Goal: Information Seeking & Learning: Learn about a topic

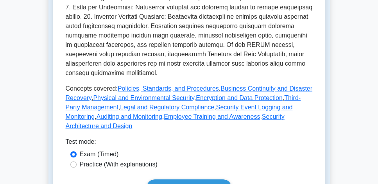
scroll to position [313, 0]
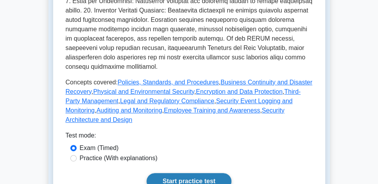
click at [205, 173] on link "Start practice test" at bounding box center [189, 181] width 85 height 16
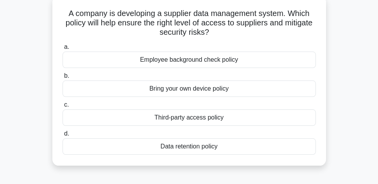
click at [206, 118] on div "Third-party access policy" at bounding box center [189, 117] width 253 height 16
click at [63, 108] on input "c. Third-party access policy" at bounding box center [63, 104] width 0 height 5
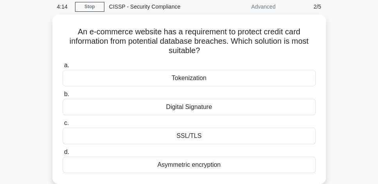
scroll to position [45, 0]
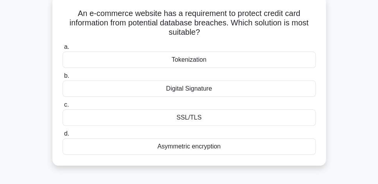
click at [201, 149] on div "Asymmetric encryption" at bounding box center [189, 146] width 253 height 16
click at [63, 136] on input "d. Asymmetric encryption" at bounding box center [63, 133] width 0 height 5
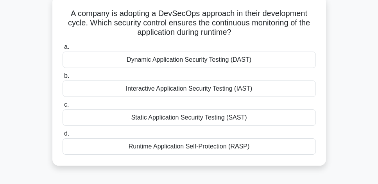
click at [225, 61] on div "Dynamic Application Security Testing (DAST)" at bounding box center [189, 60] width 253 height 16
click at [63, 50] on input "a. Dynamic Application Security Testing (DAST)" at bounding box center [63, 47] width 0 height 5
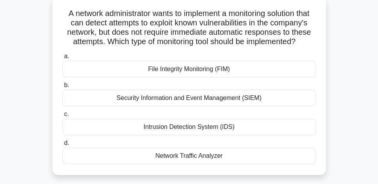
click at [248, 135] on div "Intrusion Detection System (IDS)" at bounding box center [189, 127] width 253 height 16
click at [63, 117] on input "c. Intrusion Detection System (IDS)" at bounding box center [63, 114] width 0 height 5
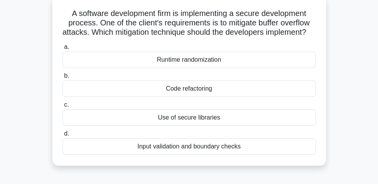
click at [206, 155] on div "Input validation and boundary checks" at bounding box center [189, 146] width 253 height 16
click at [63, 136] on input "d. Input validation and boundary checks" at bounding box center [63, 133] width 0 height 5
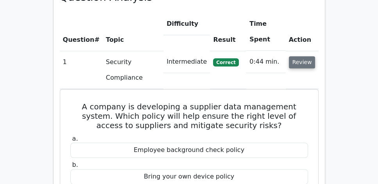
click at [303, 56] on button "Review" at bounding box center [302, 62] width 27 height 12
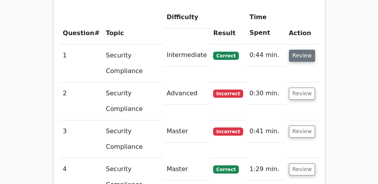
click at [304, 50] on button "Review" at bounding box center [302, 56] width 27 height 12
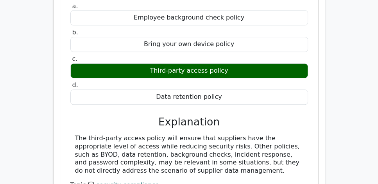
scroll to position [715, 0]
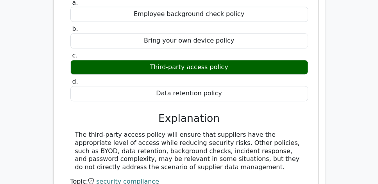
drag, startPoint x: 236, startPoint y: 148, endPoint x: 74, endPoint y: 112, distance: 166.1
click at [74, 131] on div "The third-party access policy will ensure that suppliers have the appropriate l…" at bounding box center [189, 151] width 238 height 41
copy div "The third-party access policy will ensure that suppliers have the appropriate l…"
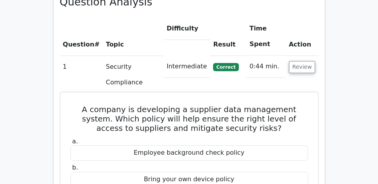
scroll to position [558, 0]
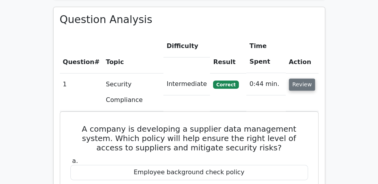
click at [301, 79] on button "Review" at bounding box center [302, 85] width 27 height 12
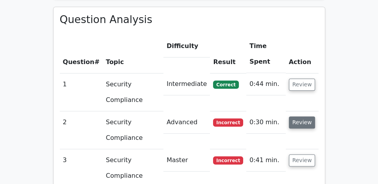
click at [303, 117] on button "Review" at bounding box center [302, 123] width 27 height 12
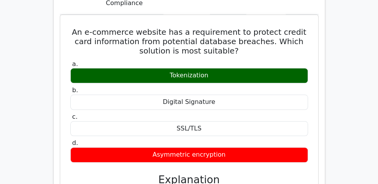
scroll to position [692, 0]
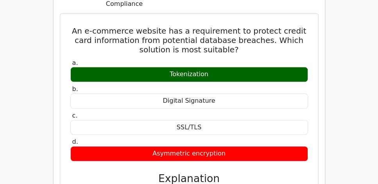
drag, startPoint x: 77, startPoint y: 6, endPoint x: 236, endPoint y: 130, distance: 201.4
click at [236, 130] on div "An e-commerce website has a requirement to protect credit card information from…" at bounding box center [189, 135] width 252 height 236
copy div "An e-commerce website has a requirement to protect credit card information from…"
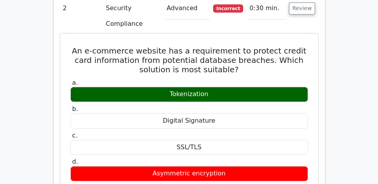
scroll to position [626, 0]
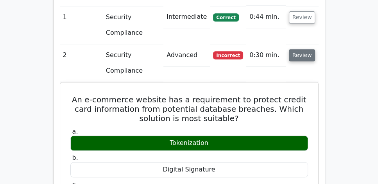
click at [300, 49] on button "Review" at bounding box center [302, 55] width 27 height 12
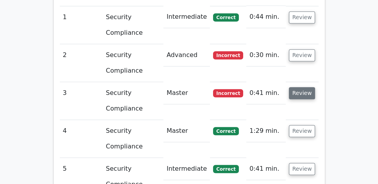
click at [299, 87] on button "Review" at bounding box center [302, 93] width 27 height 12
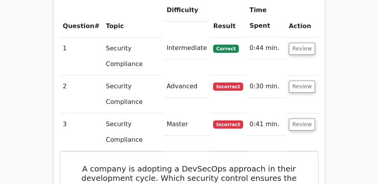
scroll to position [581, 0]
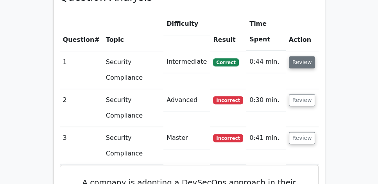
click at [296, 56] on button "Review" at bounding box center [302, 62] width 27 height 12
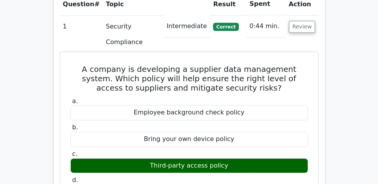
scroll to position [626, 0]
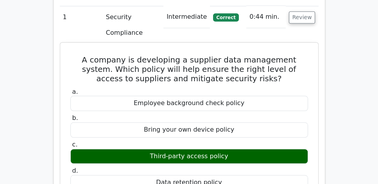
drag, startPoint x: 72, startPoint y: 38, endPoint x: 269, endPoint y: 140, distance: 221.9
click at [269, 140] on div "A company is developing a supplier data management system. Which policy will he…" at bounding box center [189, 168] width 252 height 244
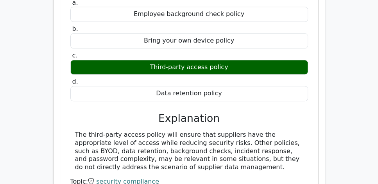
scroll to position [715, 0]
click at [229, 131] on div "The third-party access policy will ensure that suppliers have the appropriate l…" at bounding box center [189, 151] width 228 height 41
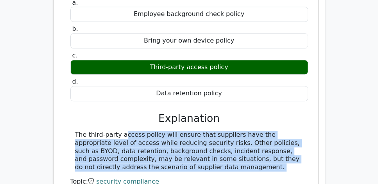
click at [229, 131] on div "The third-party access policy will ensure that suppliers have the appropriate l…" at bounding box center [189, 151] width 228 height 41
copy div "The third-party access policy will ensure that suppliers have the appropriate l…"
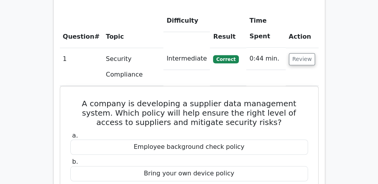
scroll to position [581, 0]
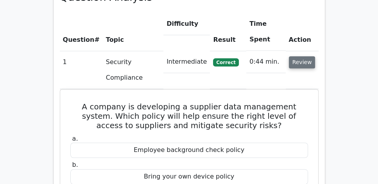
click at [308, 56] on button "Review" at bounding box center [302, 62] width 27 height 12
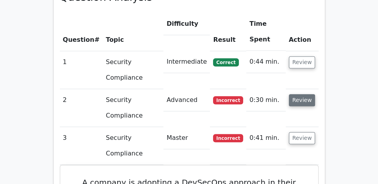
click at [294, 94] on button "Review" at bounding box center [302, 100] width 27 height 12
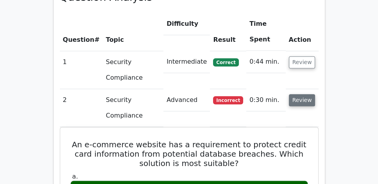
click at [294, 94] on button "Review" at bounding box center [302, 100] width 27 height 12
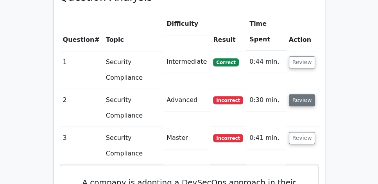
click at [300, 94] on button "Review" at bounding box center [302, 100] width 27 height 12
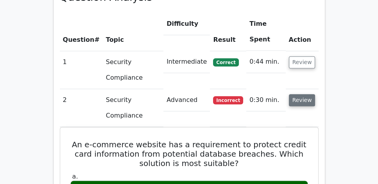
click at [301, 94] on button "Review" at bounding box center [302, 100] width 27 height 12
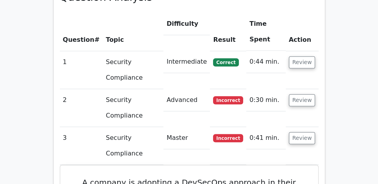
scroll to position [670, 0]
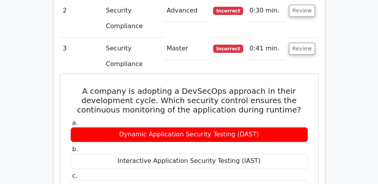
drag, startPoint x: 85, startPoint y: 69, endPoint x: 271, endPoint y: 147, distance: 201.5
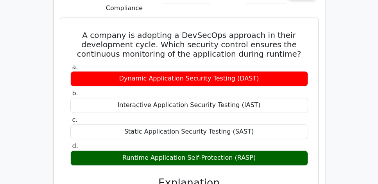
scroll to position [737, 0]
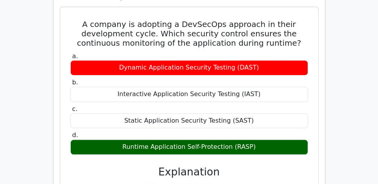
click at [261, 140] on div "Runtime Application Self-Protection (RASP)" at bounding box center [189, 147] width 238 height 15
copy div "A company is adopting a DevSecOps approach in their development cycle. Which se…"
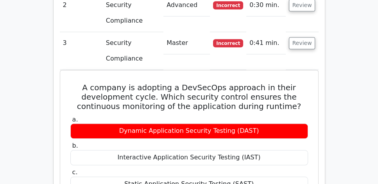
scroll to position [648, 0]
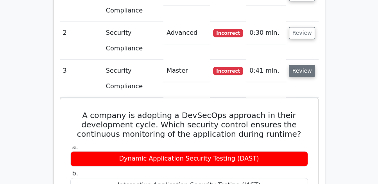
click at [296, 65] on button "Review" at bounding box center [302, 71] width 27 height 12
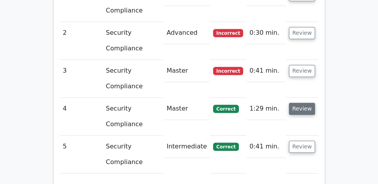
click at [300, 103] on button "Review" at bounding box center [302, 109] width 27 height 12
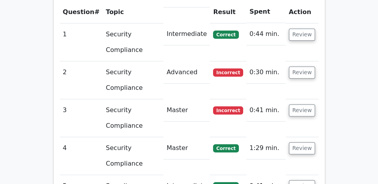
scroll to position [603, 0]
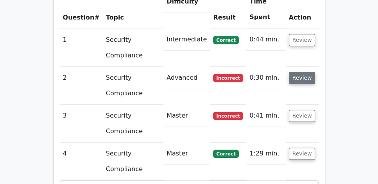
click at [298, 72] on button "Review" at bounding box center [302, 78] width 27 height 12
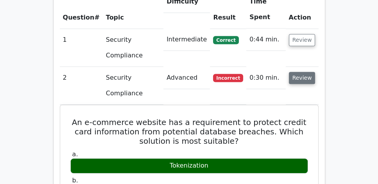
click at [298, 72] on button "Review" at bounding box center [302, 78] width 27 height 12
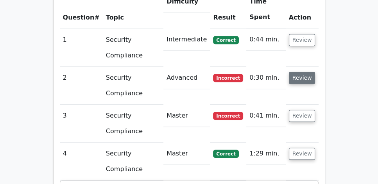
click at [298, 72] on button "Review" at bounding box center [302, 78] width 27 height 12
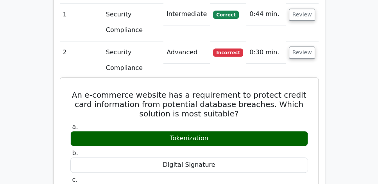
scroll to position [626, 0]
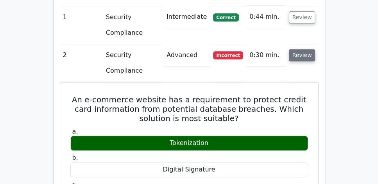
click at [303, 49] on button "Review" at bounding box center [302, 55] width 27 height 12
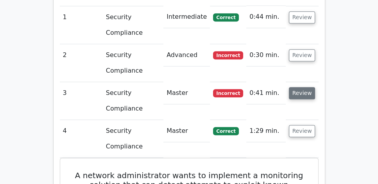
click at [301, 87] on button "Review" at bounding box center [302, 93] width 27 height 12
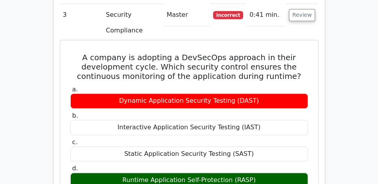
scroll to position [670, 0]
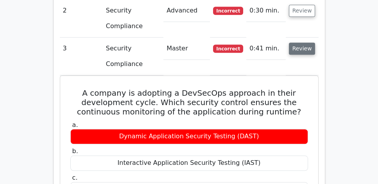
click at [302, 43] on button "Review" at bounding box center [302, 49] width 27 height 12
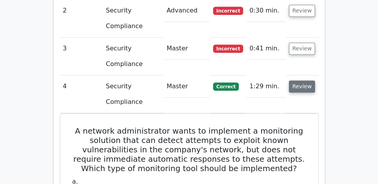
click at [300, 81] on button "Review" at bounding box center [302, 87] width 27 height 12
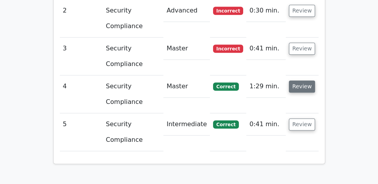
click at [300, 81] on button "Review" at bounding box center [302, 87] width 27 height 12
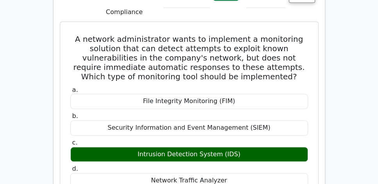
scroll to position [759, 0]
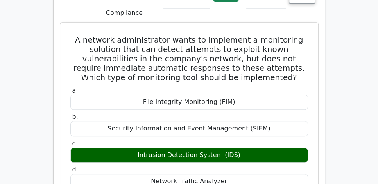
drag, startPoint x: 73, startPoint y: 18, endPoint x: 274, endPoint y: 136, distance: 232.2
click at [274, 136] on div "A network administrator wants to implement a monitoring solution that can detec…" at bounding box center [189, 182] width 252 height 312
copy div "A network administrator wants to implement a monitoring solution that can detec…"
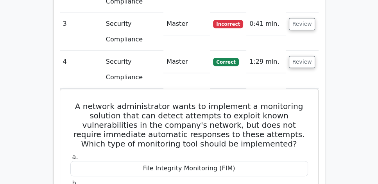
scroll to position [692, 0]
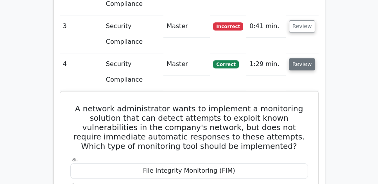
drag, startPoint x: 283, startPoint y: 41, endPoint x: 301, endPoint y: 45, distance: 17.6
click at [284, 53] on td "1:29 min." at bounding box center [265, 64] width 39 height 22
click at [301, 58] on button "Review" at bounding box center [302, 64] width 27 height 12
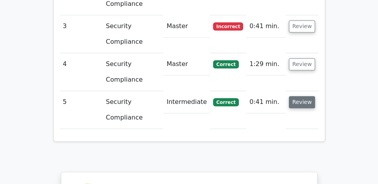
click at [295, 96] on button "Review" at bounding box center [302, 102] width 27 height 12
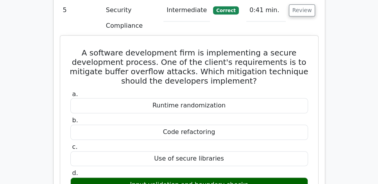
scroll to position [782, 0]
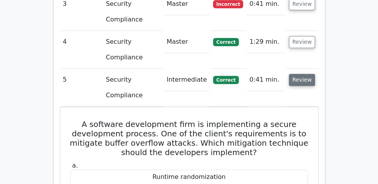
click at [298, 74] on button "Review" at bounding box center [302, 80] width 27 height 12
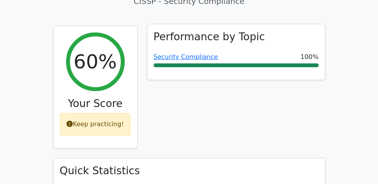
scroll to position [290, 0]
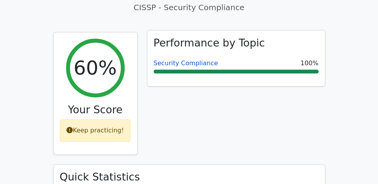
click at [196, 59] on link "Security Compliance" at bounding box center [186, 62] width 65 height 7
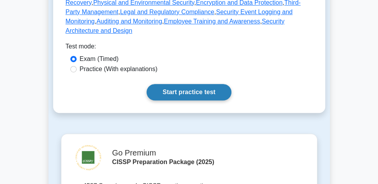
click at [197, 84] on link "Start practice test" at bounding box center [189, 92] width 85 height 16
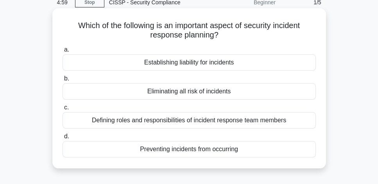
scroll to position [45, 0]
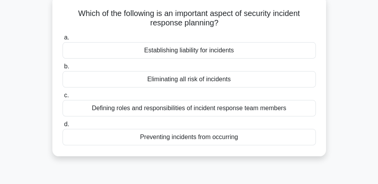
click at [274, 112] on div "Defining roles and responsibilities of incident response team members" at bounding box center [189, 108] width 253 height 16
click at [63, 98] on input "c. Defining roles and responsibilities of incident response team members" at bounding box center [63, 95] width 0 height 5
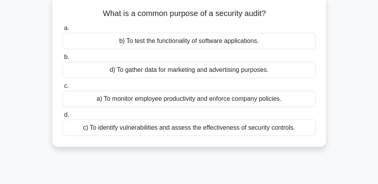
click at [278, 131] on div "c) To identify vulnerabilities and assess the effectiveness of security control…" at bounding box center [189, 128] width 253 height 16
click at [63, 118] on input "d. c) To identify vulnerabilities and assess the effectiveness of security cont…" at bounding box center [63, 115] width 0 height 5
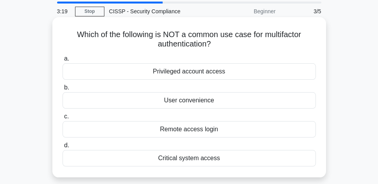
scroll to position [22, 0]
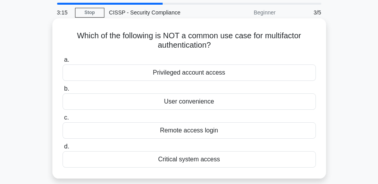
click at [254, 73] on div "Privileged account access" at bounding box center [189, 73] width 253 height 16
click at [63, 63] on input "a. Privileged account access" at bounding box center [63, 59] width 0 height 5
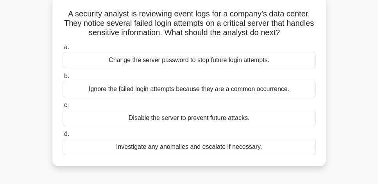
scroll to position [45, 0]
click at [272, 149] on div "Investigate any anomalies and escalate if necessary." at bounding box center [189, 146] width 253 height 16
click at [63, 136] on input "d. Investigate any anomalies and escalate if necessary." at bounding box center [63, 133] width 0 height 5
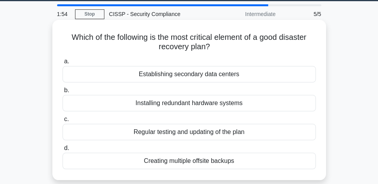
scroll to position [22, 0]
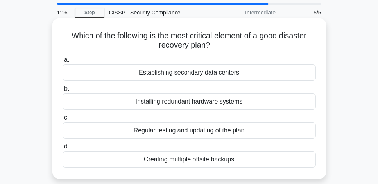
click at [253, 130] on div "Regular testing and updating of the plan" at bounding box center [189, 130] width 253 height 16
click at [63, 120] on input "c. Regular testing and updating of the plan" at bounding box center [63, 117] width 0 height 5
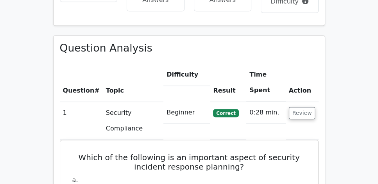
scroll to position [536, 0]
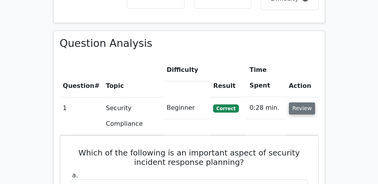
click at [311, 102] on button "Review" at bounding box center [302, 108] width 27 height 12
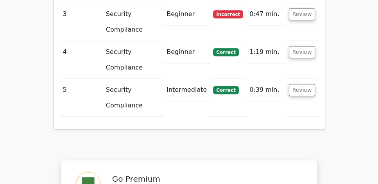
scroll to position [715, 0]
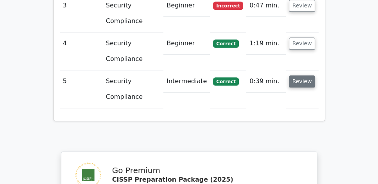
click at [310, 75] on button "Review" at bounding box center [302, 81] width 27 height 12
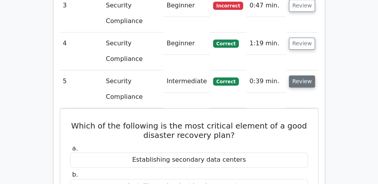
click at [302, 75] on button "Review" at bounding box center [302, 81] width 27 height 12
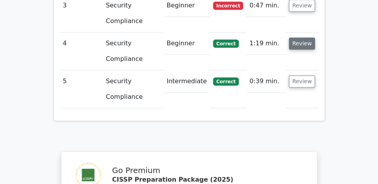
click at [305, 38] on button "Review" at bounding box center [302, 44] width 27 height 12
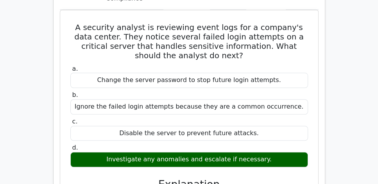
scroll to position [782, 0]
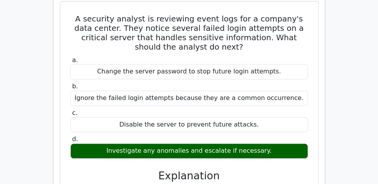
click at [249, 143] on div "Investigate any anomalies and escalate if necessary." at bounding box center [189, 150] width 238 height 15
copy div "Investigate any anomalies and escalate if necessary."
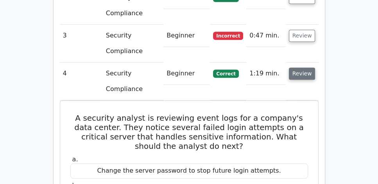
scroll to position [670, 0]
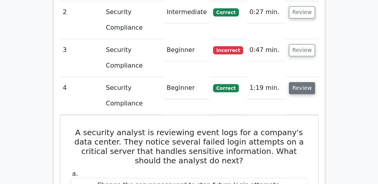
click at [296, 82] on button "Review" at bounding box center [302, 88] width 27 height 12
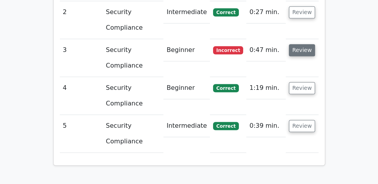
click at [301, 44] on button "Review" at bounding box center [302, 50] width 27 height 12
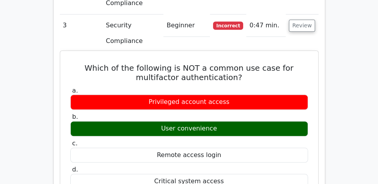
scroll to position [692, 0]
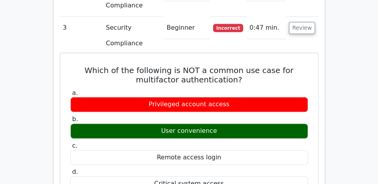
drag, startPoint x: 85, startPoint y: 48, endPoint x: 256, endPoint y: 161, distance: 205.5
copy div "Which of the following is NOT a common use case for multifactor authentication?…"
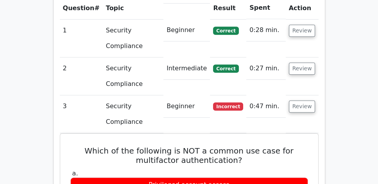
scroll to position [603, 0]
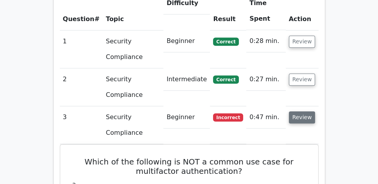
click at [299, 111] on button "Review" at bounding box center [302, 117] width 27 height 12
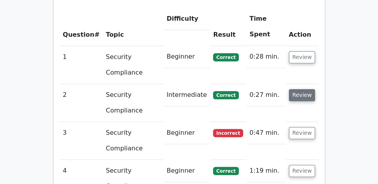
click at [303, 89] on button "Review" at bounding box center [302, 95] width 27 height 12
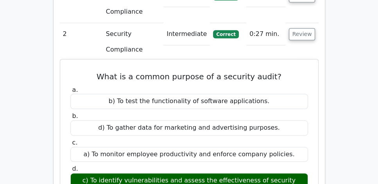
scroll to position [648, 0]
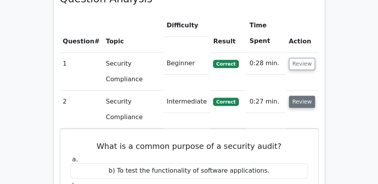
click at [302, 96] on button "Review" at bounding box center [302, 102] width 27 height 12
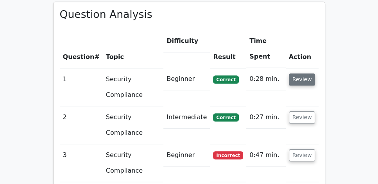
click at [301, 73] on button "Review" at bounding box center [302, 79] width 27 height 12
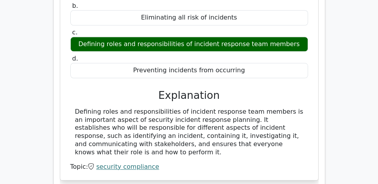
scroll to position [744, 0]
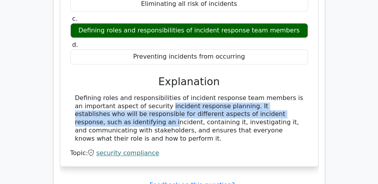
drag, startPoint x: 114, startPoint y: 84, endPoint x: 297, endPoint y: 95, distance: 182.9
click at [297, 95] on div "Defining roles and responsibilities of incident response team members is an imp…" at bounding box center [189, 118] width 228 height 49
drag, startPoint x: 74, startPoint y: 101, endPoint x: 290, endPoint y: 115, distance: 217.0
click at [290, 115] on div "Defining roles and responsibilities of incident response team members is an imp…" at bounding box center [189, 118] width 238 height 49
click at [262, 116] on div "Defining roles and responsibilities of incident response team members is an imp…" at bounding box center [189, 118] width 228 height 49
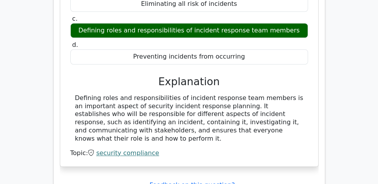
drag, startPoint x: 196, startPoint y: 117, endPoint x: 75, endPoint y: 79, distance: 126.6
click at [75, 94] on div "Defining roles and responsibilities of incident response team members is an imp…" at bounding box center [189, 118] width 228 height 49
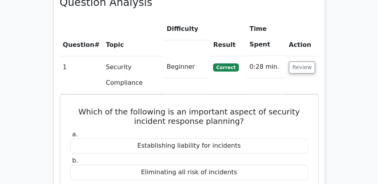
scroll to position [565, 0]
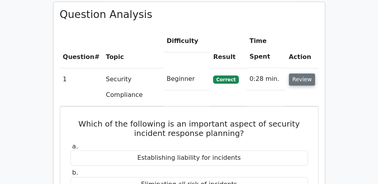
click at [308, 73] on button "Review" at bounding box center [302, 79] width 27 height 12
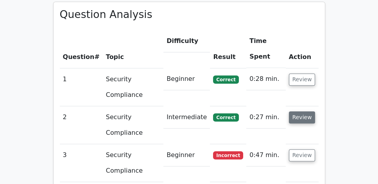
click at [299, 111] on button "Review" at bounding box center [302, 117] width 27 height 12
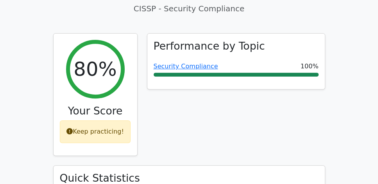
scroll to position [185, 0]
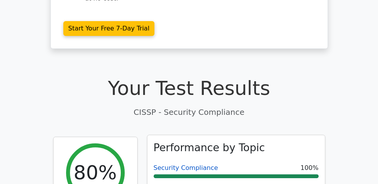
click at [192, 164] on link "Security Compliance" at bounding box center [186, 167] width 65 height 7
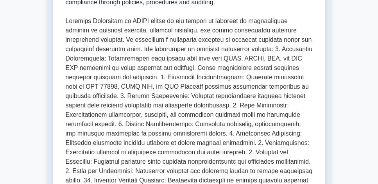
scroll to position [89, 0]
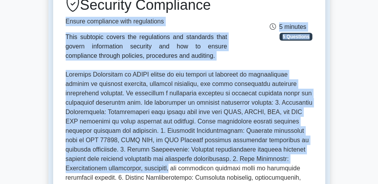
drag, startPoint x: 59, startPoint y: 22, endPoint x: 308, endPoint y: 147, distance: 278.2
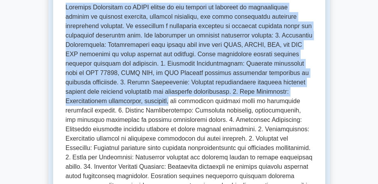
scroll to position [179, 0]
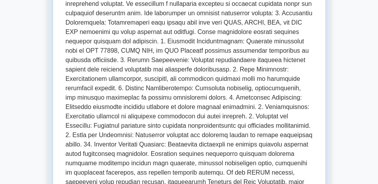
click at [296, 83] on p at bounding box center [189, 92] width 247 height 225
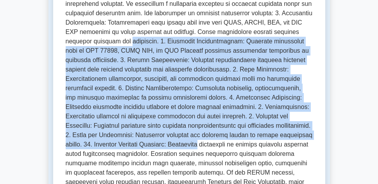
drag, startPoint x: 72, startPoint y: 42, endPoint x: 315, endPoint y: 134, distance: 260.2
click at [315, 134] on div "Security Compliance Ensure compliance with regulations This subtopic covers the…" at bounding box center [189, 115] width 272 height 442
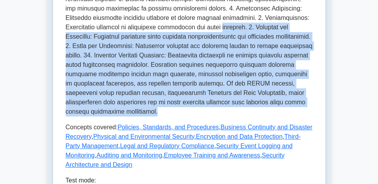
drag, startPoint x: 218, startPoint y: 101, endPoint x: 67, endPoint y: 25, distance: 169.2
click at [67, 25] on p at bounding box center [189, 3] width 247 height 225
click at [131, 44] on p at bounding box center [189, 3] width 247 height 225
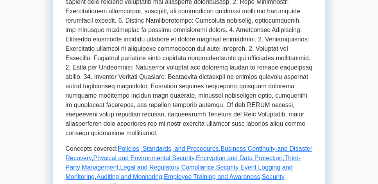
scroll to position [246, 0]
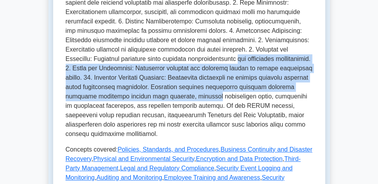
drag, startPoint x: 66, startPoint y: 60, endPoint x: 313, endPoint y: 85, distance: 248.3
click at [313, 85] on div "Security Compliance Ensure compliance with regulations This subtopic covers the…" at bounding box center [189, 49] width 272 height 442
click at [301, 89] on p at bounding box center [189, 26] width 247 height 225
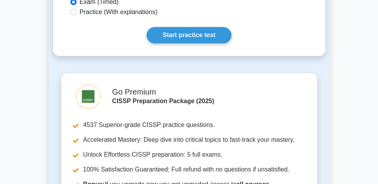
scroll to position [402, 0]
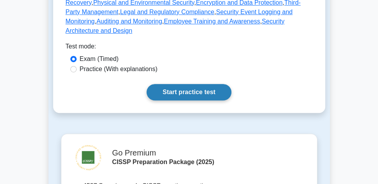
click at [199, 84] on link "Start practice test" at bounding box center [189, 92] width 85 height 16
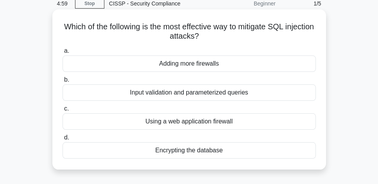
scroll to position [45, 0]
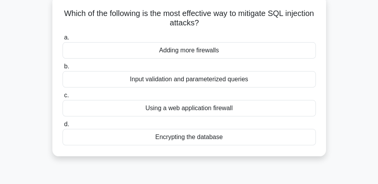
click at [265, 83] on div "Input validation and parameterized queries" at bounding box center [189, 79] width 253 height 16
click at [63, 69] on input "b. Input validation and parameterized queries" at bounding box center [63, 66] width 0 height 5
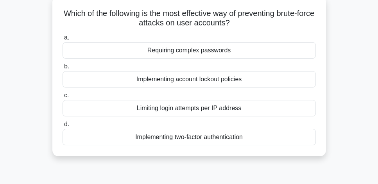
click at [272, 82] on div "Implementing account lockout policies" at bounding box center [189, 79] width 253 height 16
click at [63, 69] on input "b. Implementing account lockout policies" at bounding box center [63, 66] width 0 height 5
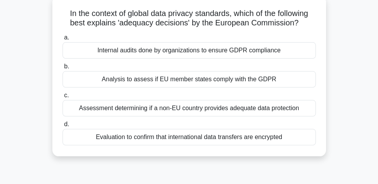
click at [301, 109] on div "Assessment determining if a non-EU country provides adequate data protection" at bounding box center [189, 108] width 253 height 16
click at [63, 98] on input "c. Assessment determining if a non-EU country provides adequate data protection" at bounding box center [63, 95] width 0 height 5
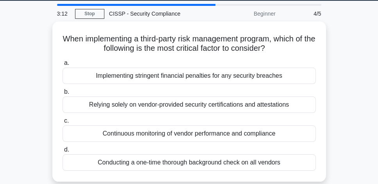
scroll to position [22, 0]
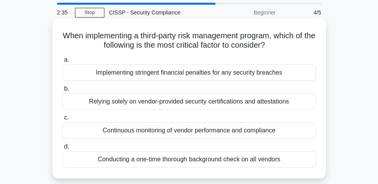
click at [289, 134] on div "Continuous monitoring of vendor performance and compliance" at bounding box center [189, 130] width 253 height 16
click at [63, 120] on input "c. Continuous monitoring of vendor performance and compliance" at bounding box center [63, 117] width 0 height 5
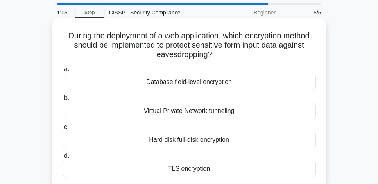
click at [224, 168] on div "TLS encryption" at bounding box center [189, 169] width 253 height 16
click at [63, 159] on input "d. TLS encryption" at bounding box center [63, 156] width 0 height 5
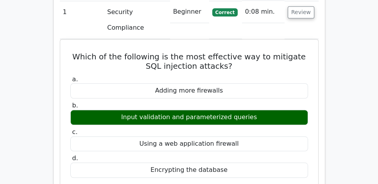
scroll to position [581, 0]
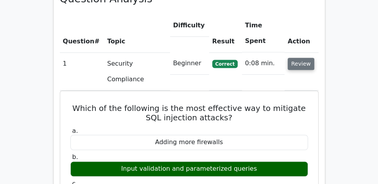
click at [306, 58] on button "Review" at bounding box center [301, 64] width 27 height 12
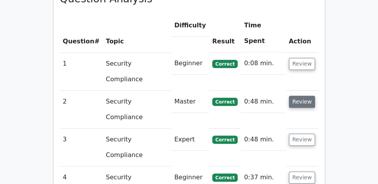
click at [305, 96] on button "Review" at bounding box center [302, 102] width 27 height 12
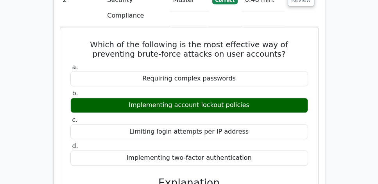
scroll to position [692, 0]
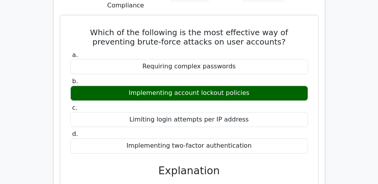
copy div "Account lockout policies are the most direct and effective defense against brut…"
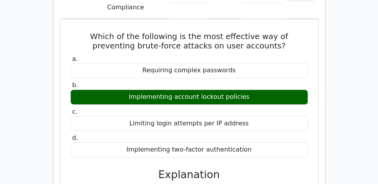
drag, startPoint x: 354, startPoint y: 136, endPoint x: 339, endPoint y: 140, distance: 15.5
click at [354, 136] on main "Go Premium CISSP Preparation Package (2025) 5693 Superior-grade CISSP practice …" at bounding box center [189, 16] width 378 height 1372
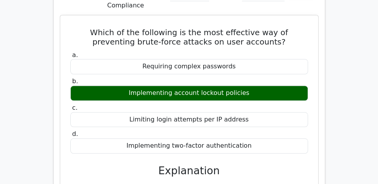
drag, startPoint x: 75, startPoint y: 120, endPoint x: 291, endPoint y: 140, distance: 216.7
drag, startPoint x: 141, startPoint y: 143, endPoint x: 73, endPoint y: 122, distance: 70.9
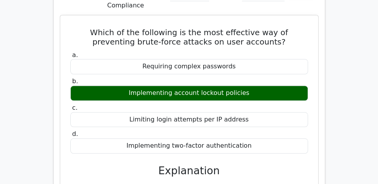
copy div "Account lockout policies are the most direct and effective defense against brut…"
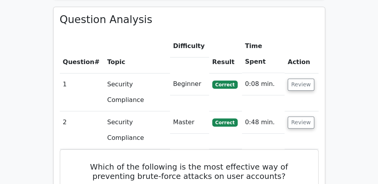
scroll to position [558, 0]
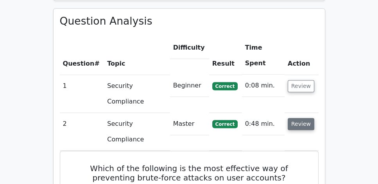
click at [295, 118] on button "Review" at bounding box center [301, 124] width 27 height 12
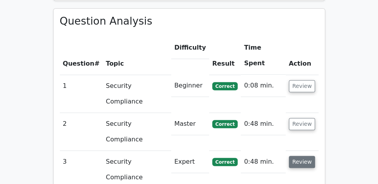
click at [305, 156] on button "Review" at bounding box center [302, 162] width 27 height 12
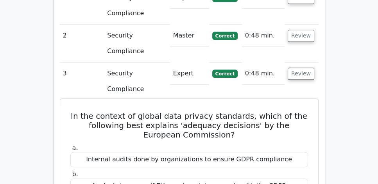
scroll to position [648, 0]
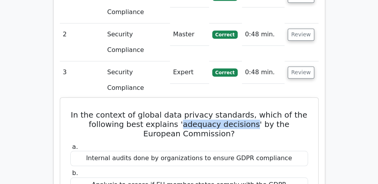
drag, startPoint x: 165, startPoint y: 41, endPoint x: 236, endPoint y: 43, distance: 70.8
click at [236, 110] on h5 "In the context of global data privacy standards, which of the following best ex…" at bounding box center [189, 124] width 239 height 28
copy h5 "adequacy decisions"
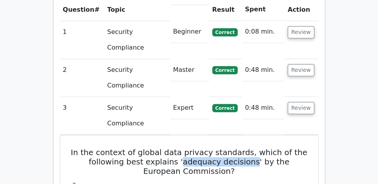
scroll to position [581, 0]
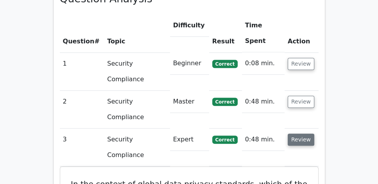
click at [294, 134] on button "Review" at bounding box center [301, 140] width 27 height 12
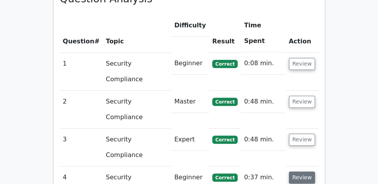
click at [303, 172] on button "Review" at bounding box center [302, 178] width 27 height 12
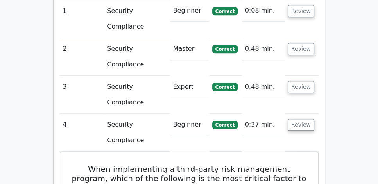
scroll to position [648, 0]
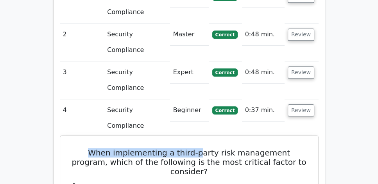
drag, startPoint x: 72, startPoint y: 53, endPoint x: 184, endPoint y: 58, distance: 112.3
click at [184, 148] on h5 "When implementing a third-party risk management program, which of the following…" at bounding box center [189, 162] width 239 height 28
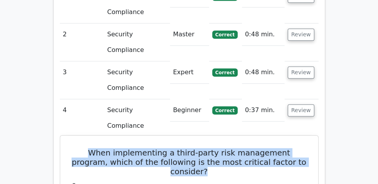
drag, startPoint x: 300, startPoint y: 64, endPoint x: 75, endPoint y: 56, distance: 225.3
click at [75, 148] on h5 "When implementing a third-party risk management program, which of the following…" at bounding box center [189, 162] width 239 height 28
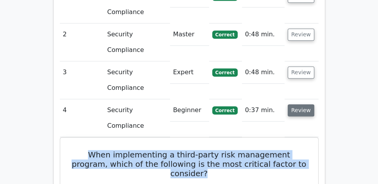
click at [298, 104] on button "Review" at bounding box center [301, 110] width 27 height 12
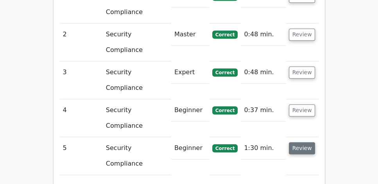
click at [296, 142] on button "Review" at bounding box center [302, 148] width 27 height 12
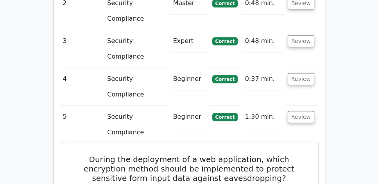
scroll to position [692, 0]
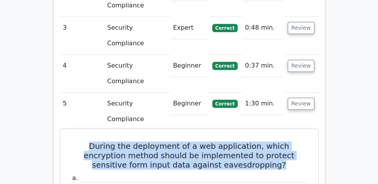
drag, startPoint x: 70, startPoint y: 33, endPoint x: 265, endPoint y: 52, distance: 195.6
click at [265, 142] on h5 "During the deployment of a web application, which encryption method should be i…" at bounding box center [189, 156] width 239 height 28
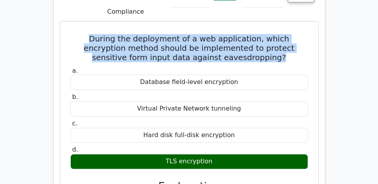
scroll to position [804, 0]
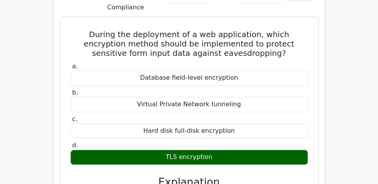
drag, startPoint x: 78, startPoint y: 84, endPoint x: 296, endPoint y: 107, distance: 219.0
drag, startPoint x: 280, startPoint y: 109, endPoint x: 66, endPoint y: 83, distance: 214.6
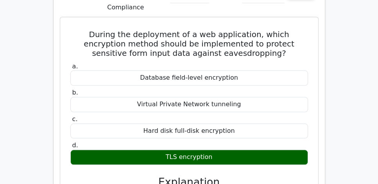
drag, startPoint x: 69, startPoint y: 79, endPoint x: 211, endPoint y: 125, distance: 149.1
drag, startPoint x: 122, startPoint y: 122, endPoint x: 303, endPoint y: 123, distance: 181.8
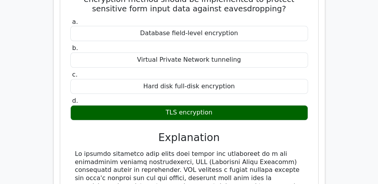
scroll to position [849, 0]
drag, startPoint x: 75, startPoint y: 87, endPoint x: 299, endPoint y: 108, distance: 225.0
drag, startPoint x: 117, startPoint y: 113, endPoint x: 276, endPoint y: 114, distance: 159.9
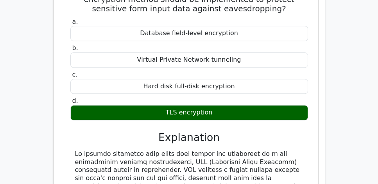
drag, startPoint x: 74, startPoint y: 121, endPoint x: 285, endPoint y: 121, distance: 211.1
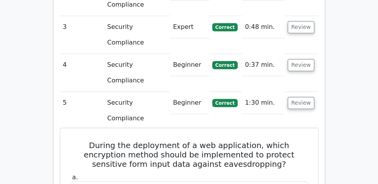
scroll to position [626, 0]
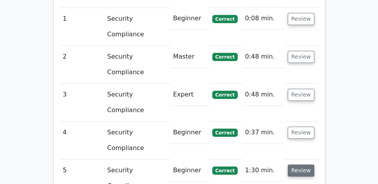
click at [298, 165] on button "Review" at bounding box center [301, 171] width 27 height 12
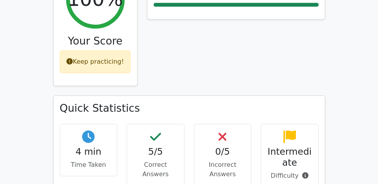
scroll to position [290, 0]
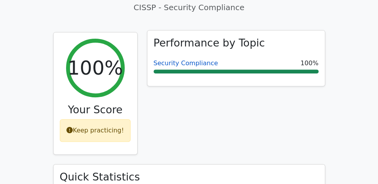
click at [187, 59] on link "Security Compliance" at bounding box center [186, 62] width 65 height 7
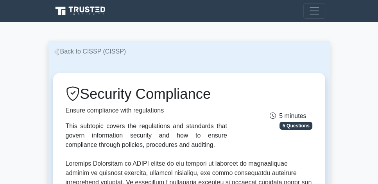
drag, startPoint x: 84, startPoint y: 93, endPoint x: 217, endPoint y: 94, distance: 132.9
click at [217, 94] on h1 "Security Compliance" at bounding box center [146, 94] width 161 height 17
copy h1 "Security Compliance"
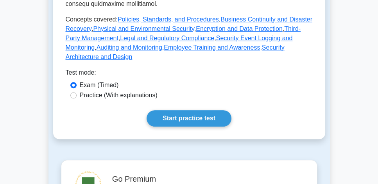
scroll to position [380, 0]
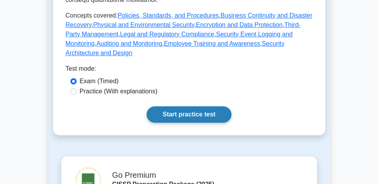
click at [199, 106] on link "Start practice test" at bounding box center [189, 114] width 85 height 16
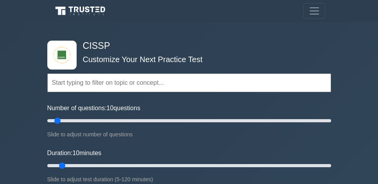
drag, startPoint x: 0, startPoint y: 0, endPoint x: 185, endPoint y: 41, distance: 189.5
click at [185, 41] on h4 "CISSP" at bounding box center [186, 46] width 213 height 11
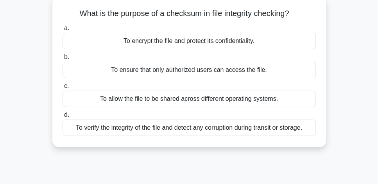
click at [235, 130] on div "To verify the integrity of the file and detect any corruption during transit or…" at bounding box center [189, 128] width 253 height 16
click at [63, 118] on input "d. To verify the integrity of the file and detect any corruption during transit…" at bounding box center [63, 115] width 0 height 5
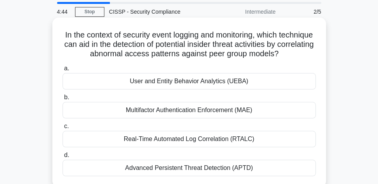
scroll to position [22, 0]
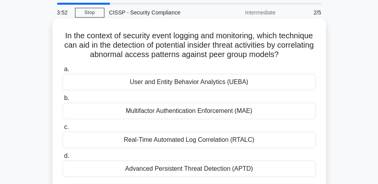
click at [282, 84] on div "User and Entity Behavior Analytics (UEBA)" at bounding box center [189, 82] width 253 height 16
click at [63, 72] on input "a. User and Entity Behavior Analytics (UEBA)" at bounding box center [63, 69] width 0 height 5
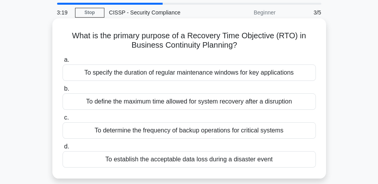
click at [269, 105] on div "To define the maximum time allowed for system recovery after a disruption" at bounding box center [189, 101] width 253 height 16
click at [63, 91] on input "b. To define the maximum time allowed for system recovery after a disruption" at bounding box center [63, 88] width 0 height 5
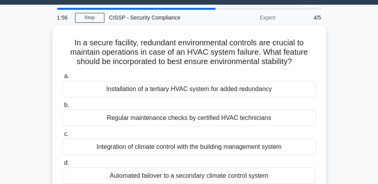
scroll to position [16, 0]
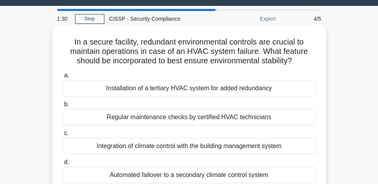
click at [276, 174] on div "Automated failover to a secondary climate control system" at bounding box center [189, 175] width 253 height 16
click at [63, 165] on input "d. Automated failover to a secondary climate control system" at bounding box center [63, 162] width 0 height 5
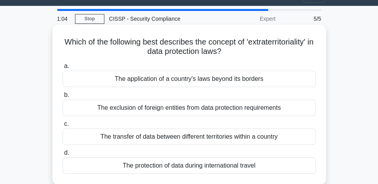
click at [287, 140] on div "The transfer of data between different territories within a country" at bounding box center [189, 137] width 253 height 16
click at [63, 127] on input "c. The transfer of data between different territories within a country" at bounding box center [63, 124] width 0 height 5
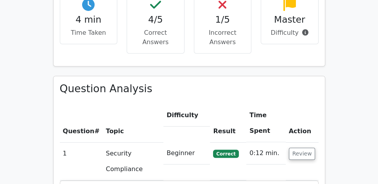
scroll to position [514, 0]
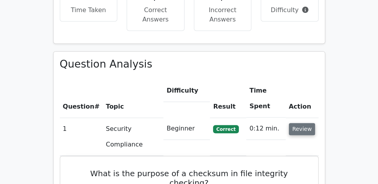
click at [306, 118] on td "Review" at bounding box center [302, 137] width 33 height 38
click at [306, 123] on button "Review" at bounding box center [302, 129] width 27 height 12
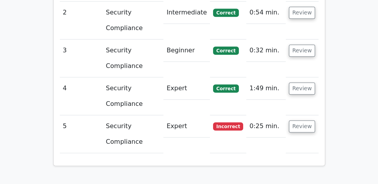
scroll to position [670, 0]
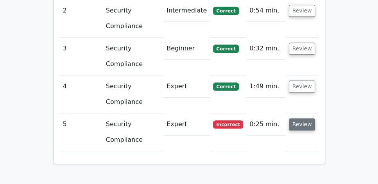
click at [314, 118] on button "Review" at bounding box center [302, 124] width 27 height 12
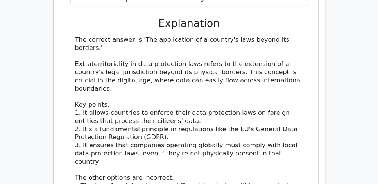
scroll to position [961, 0]
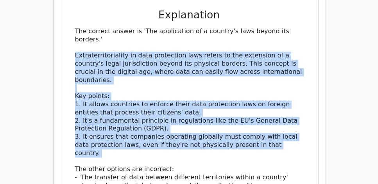
drag, startPoint x: 85, startPoint y: 38, endPoint x: 215, endPoint y: 129, distance: 158.6
click at [215, 129] on div "The correct answer is 'The application of a country's laws beyond its borders.'…" at bounding box center [189, 149] width 238 height 244
copy div "Extraterritoriality in data protection laws refers to the extension of a countr…"
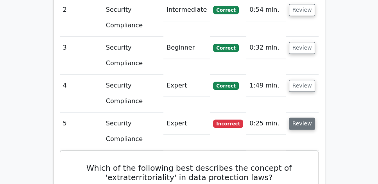
scroll to position [670, 0]
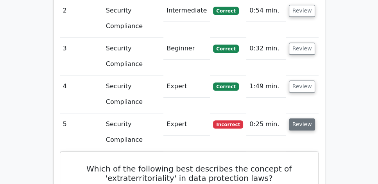
click at [299, 118] on button "Review" at bounding box center [302, 124] width 27 height 12
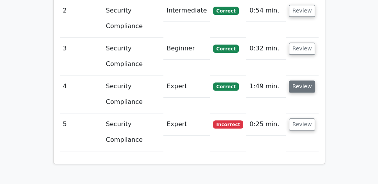
click at [304, 81] on button "Review" at bounding box center [302, 87] width 27 height 12
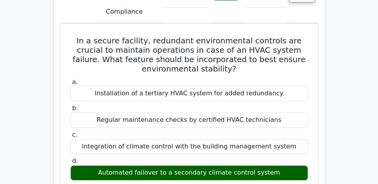
scroll to position [759, 0]
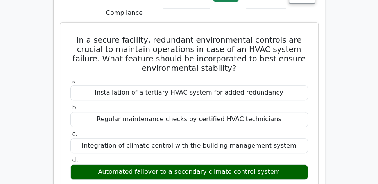
drag, startPoint x: 66, startPoint y: 16, endPoint x: 288, endPoint y: 151, distance: 259.4
copy div "In a secure facility, redundant environmental controls are crucial to maintain …"
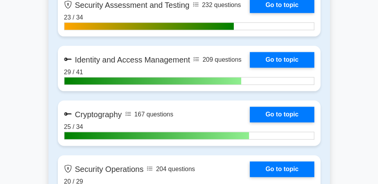
scroll to position [860, 0]
